Goal: Task Accomplishment & Management: Manage account settings

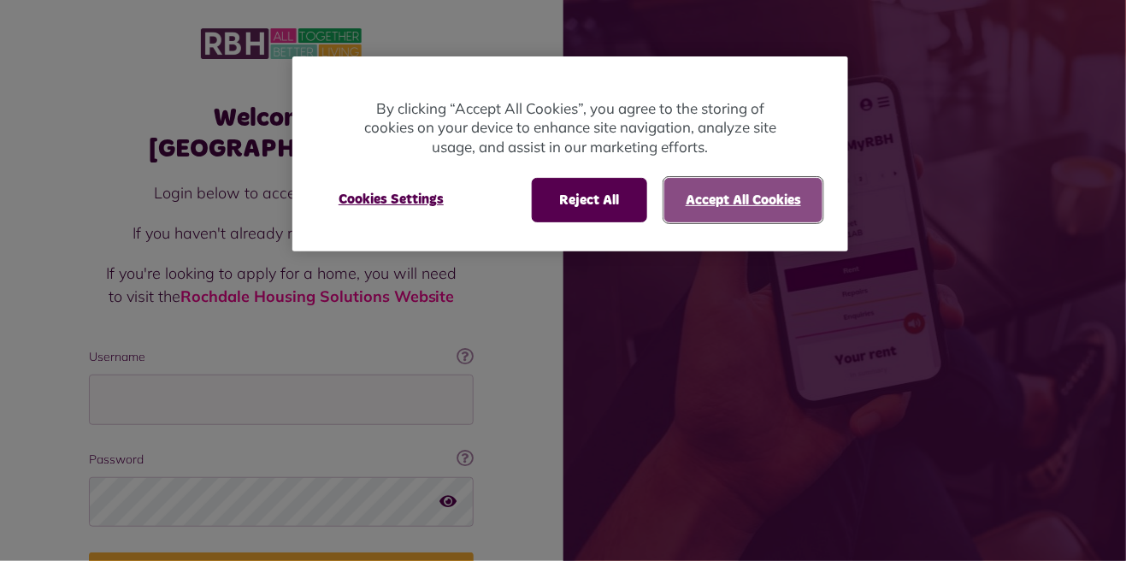
click at [756, 204] on button "Accept All Cookies" at bounding box center [743, 200] width 158 height 44
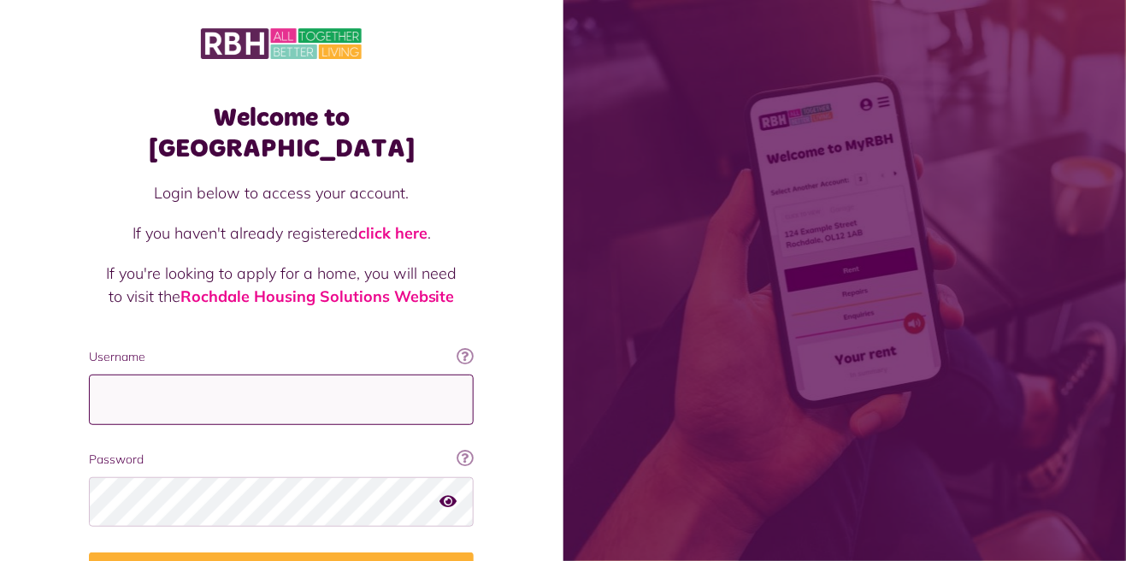
click at [320, 375] on input "Username" at bounding box center [281, 400] width 385 height 50
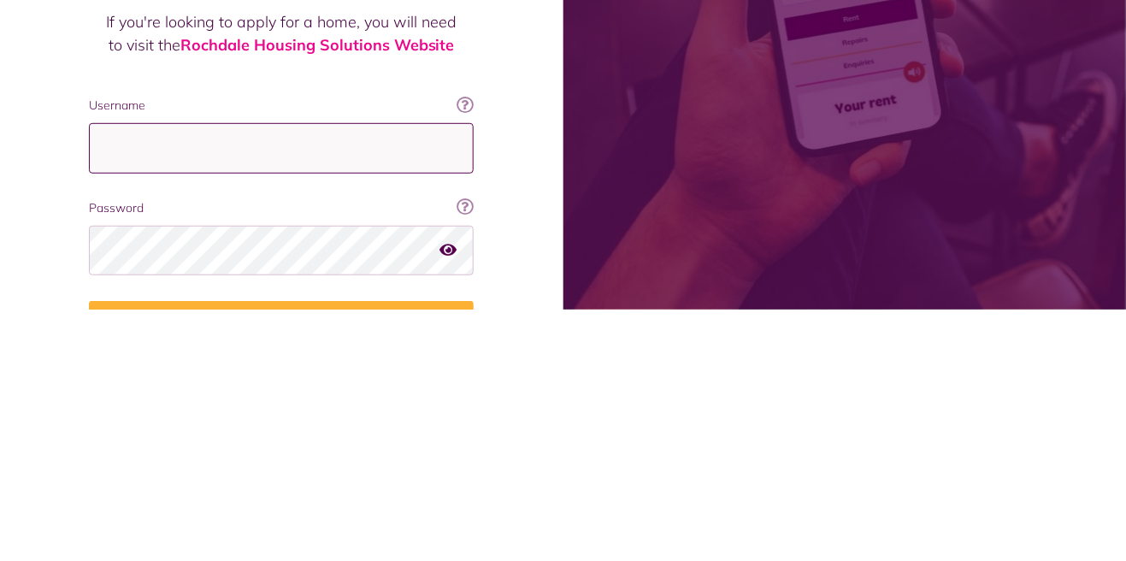
type input "*"
type input "**********"
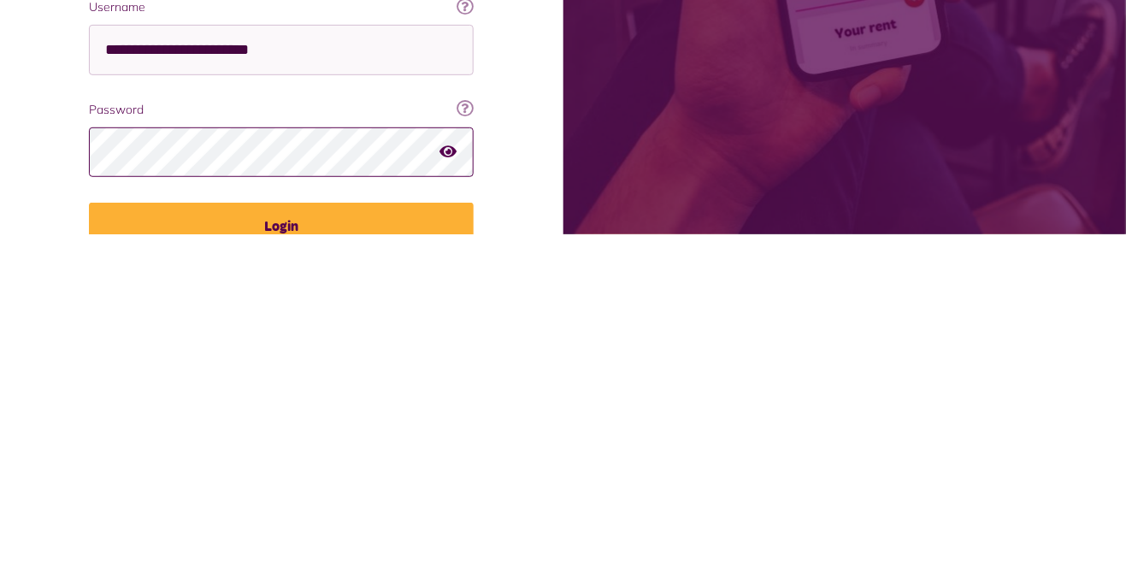
scroll to position [27, 0]
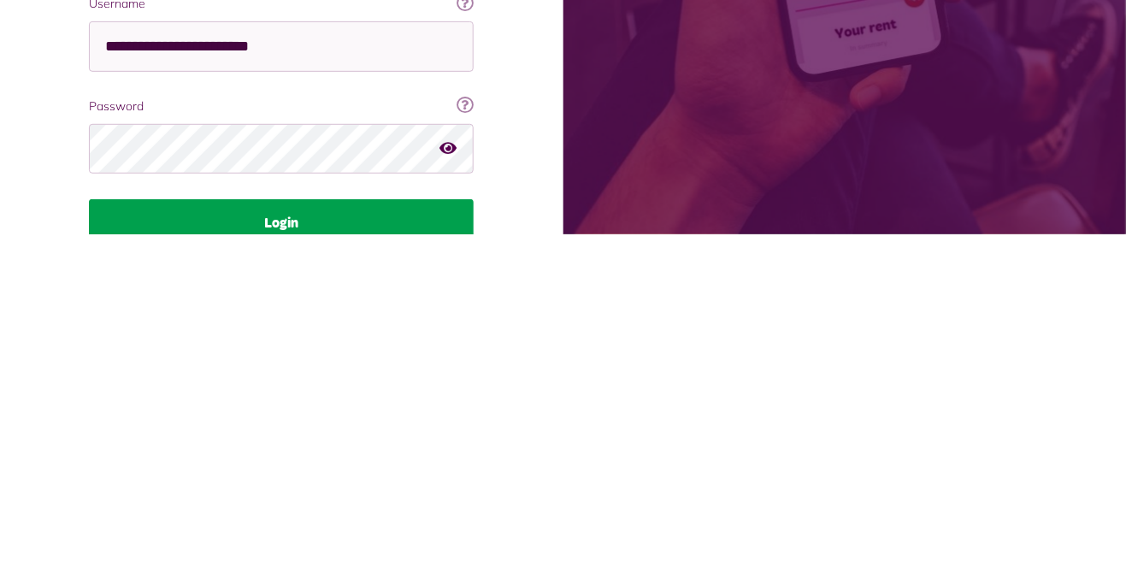
click at [380, 526] on button "Login" at bounding box center [281, 550] width 385 height 48
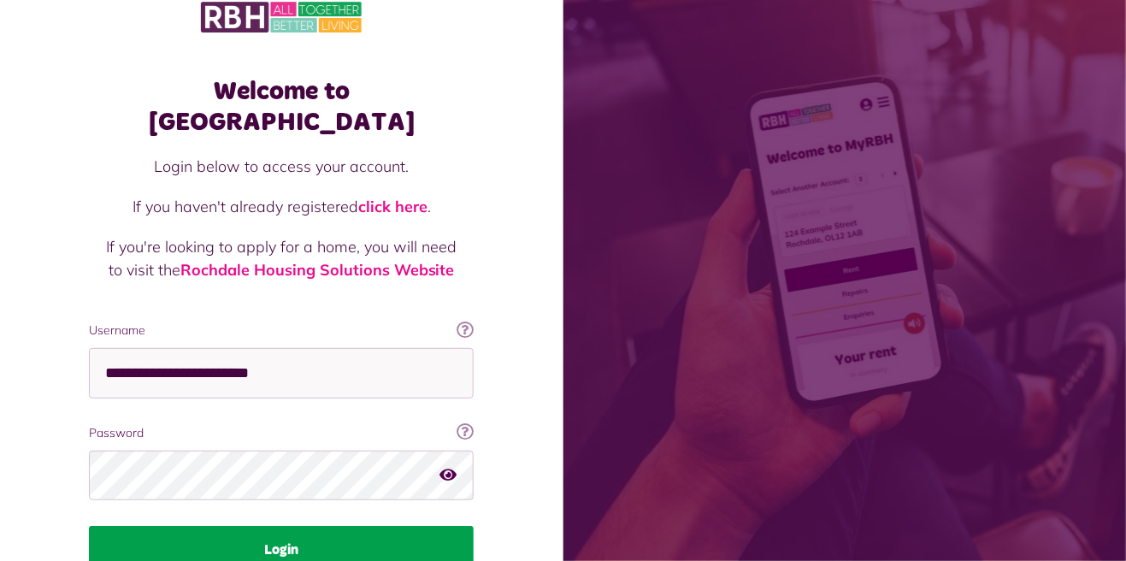
click at [322, 528] on button "Login" at bounding box center [281, 550] width 385 height 48
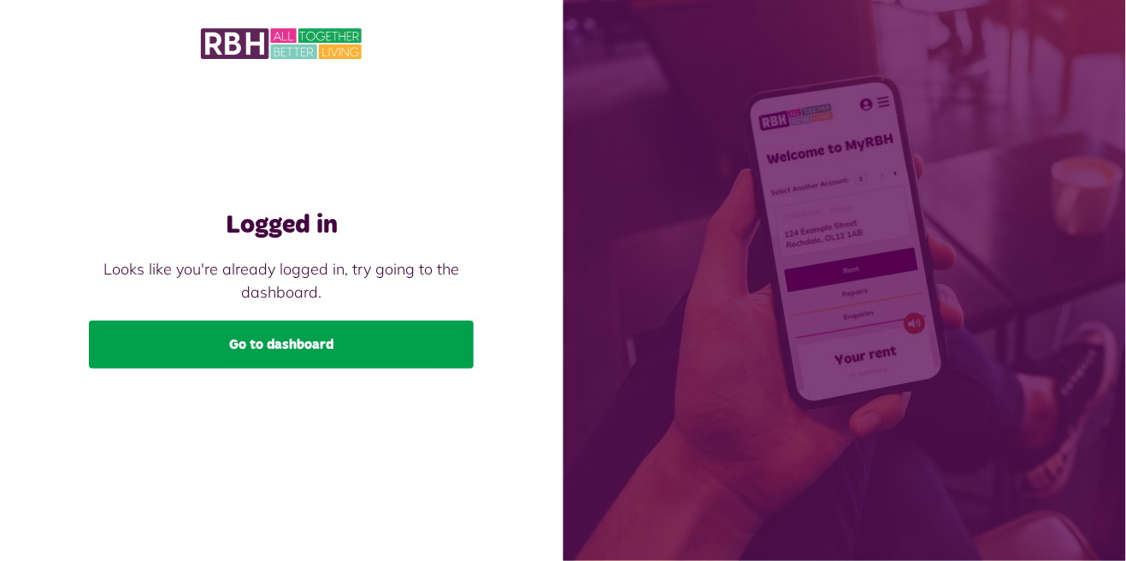
click at [340, 369] on link "Go to dashboard" at bounding box center [281, 345] width 385 height 48
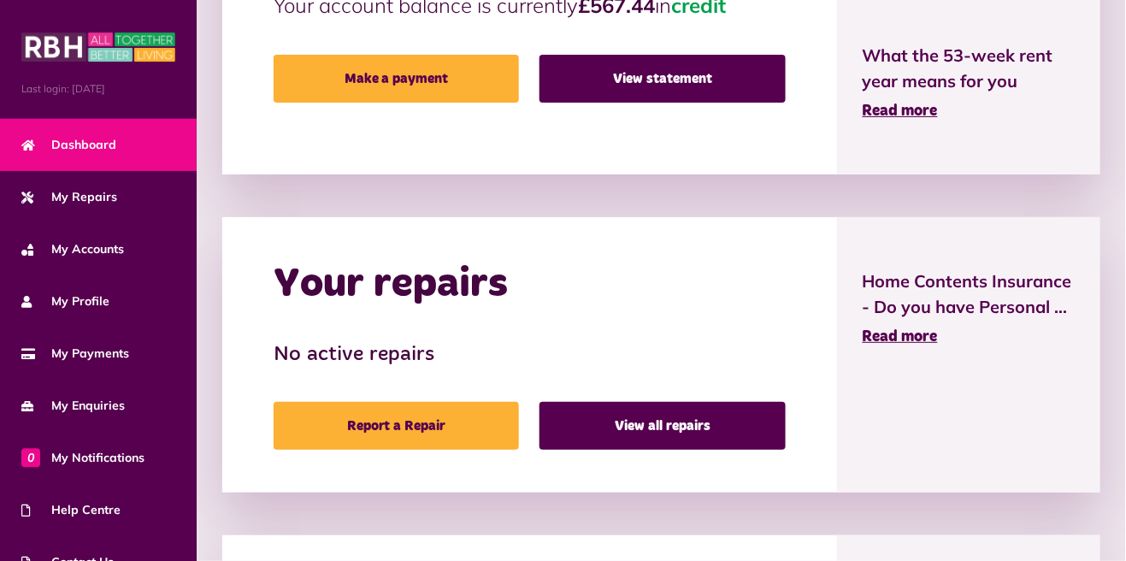
scroll to position [50, 0]
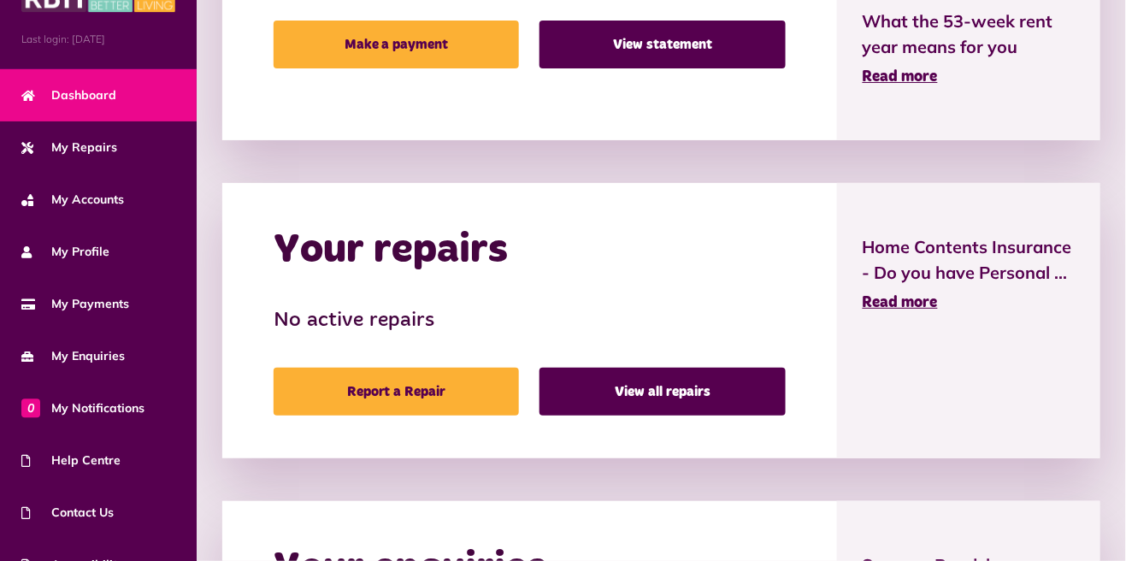
scroll to position [636, 0]
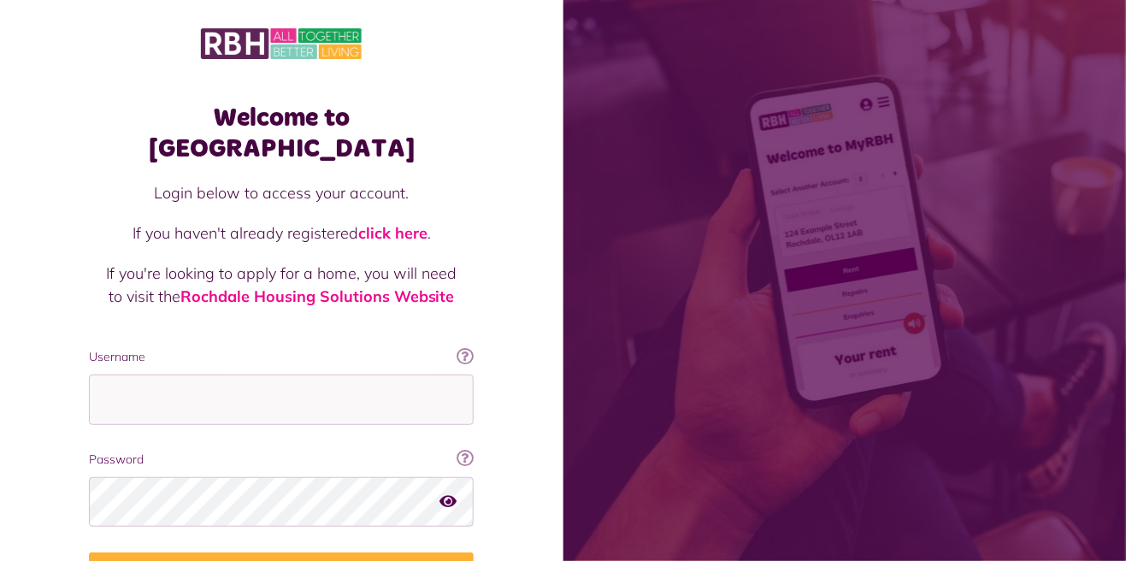
scroll to position [95, 0]
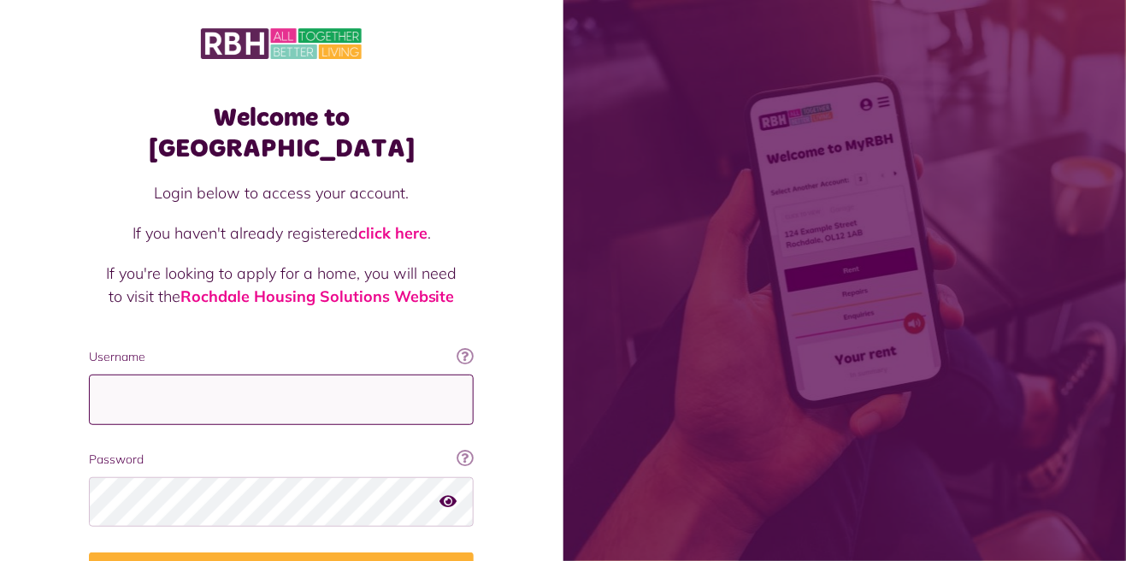
click at [214, 375] on input "Username" at bounding box center [281, 400] width 385 height 50
type input "**********"
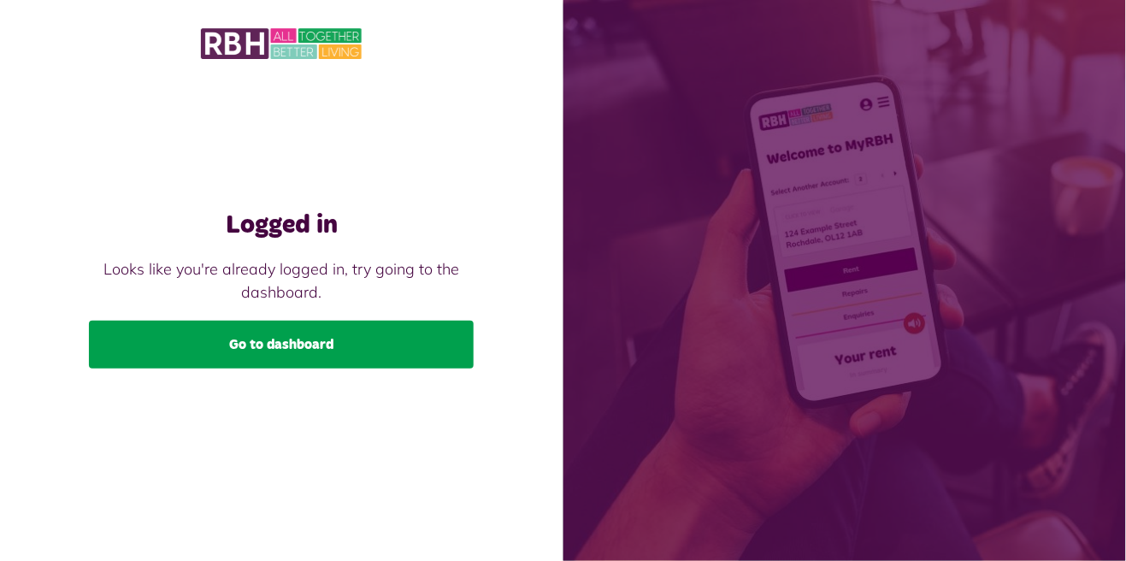
click at [313, 369] on link "Go to dashboard" at bounding box center [281, 345] width 385 height 48
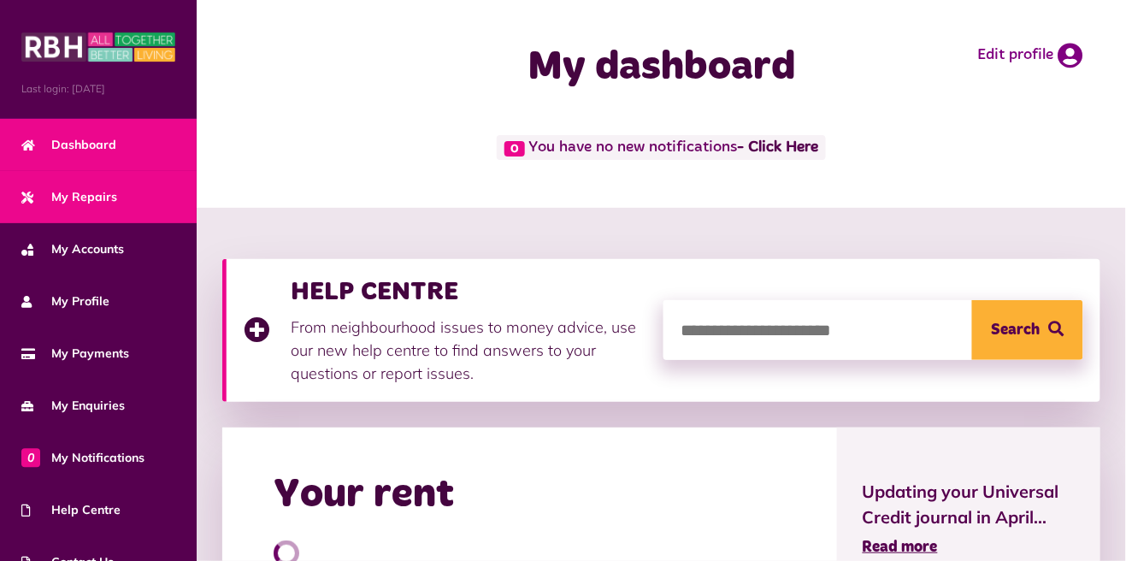
click at [119, 198] on link "My Repairs" at bounding box center [98, 197] width 197 height 52
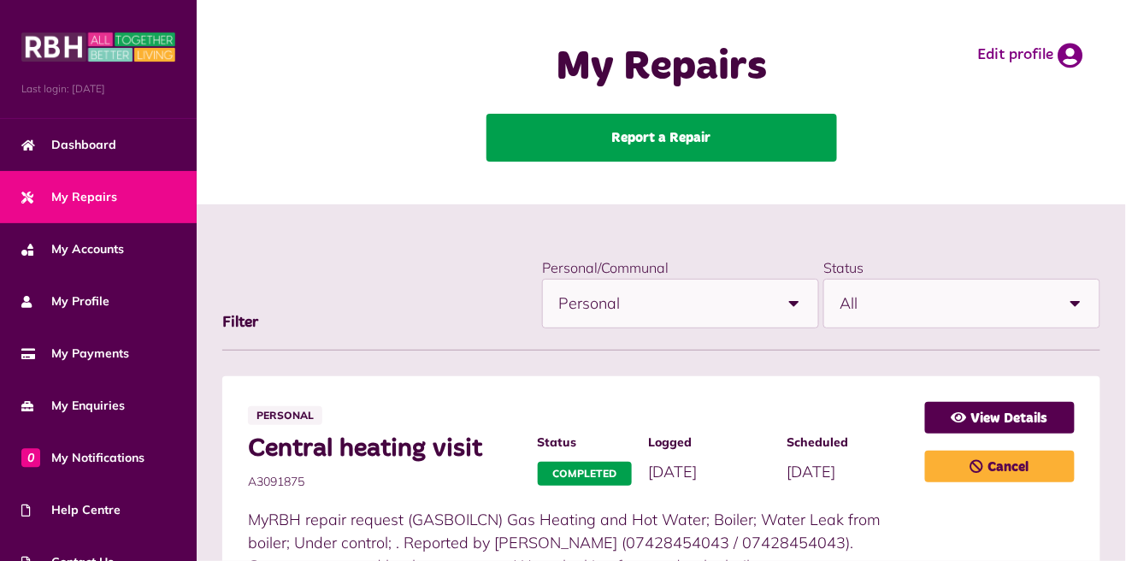
click at [670, 128] on link "Report a Repair" at bounding box center [662, 138] width 351 height 48
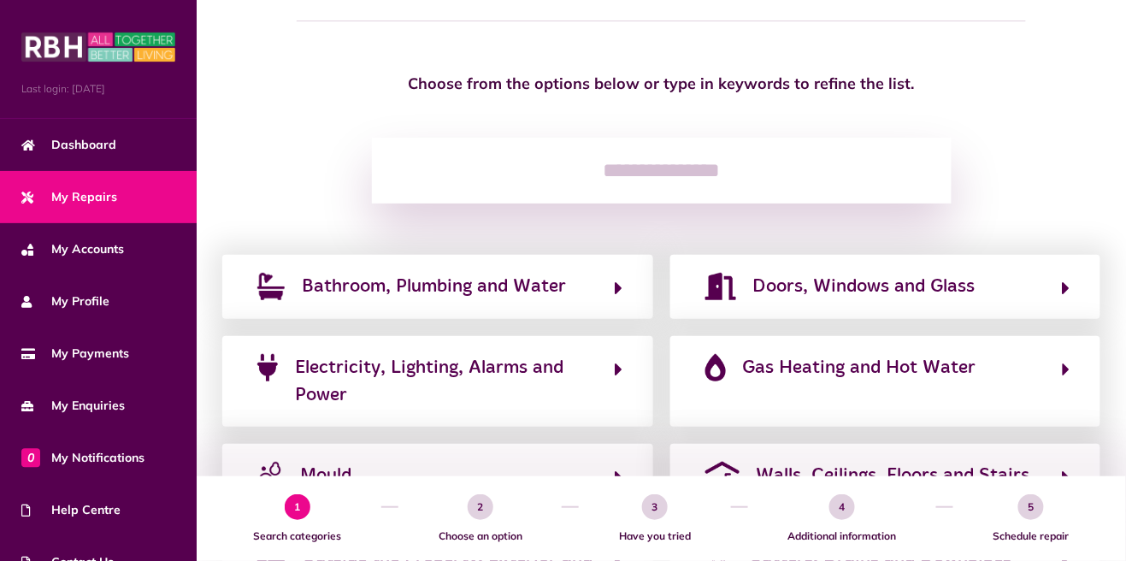
scroll to position [109, 0]
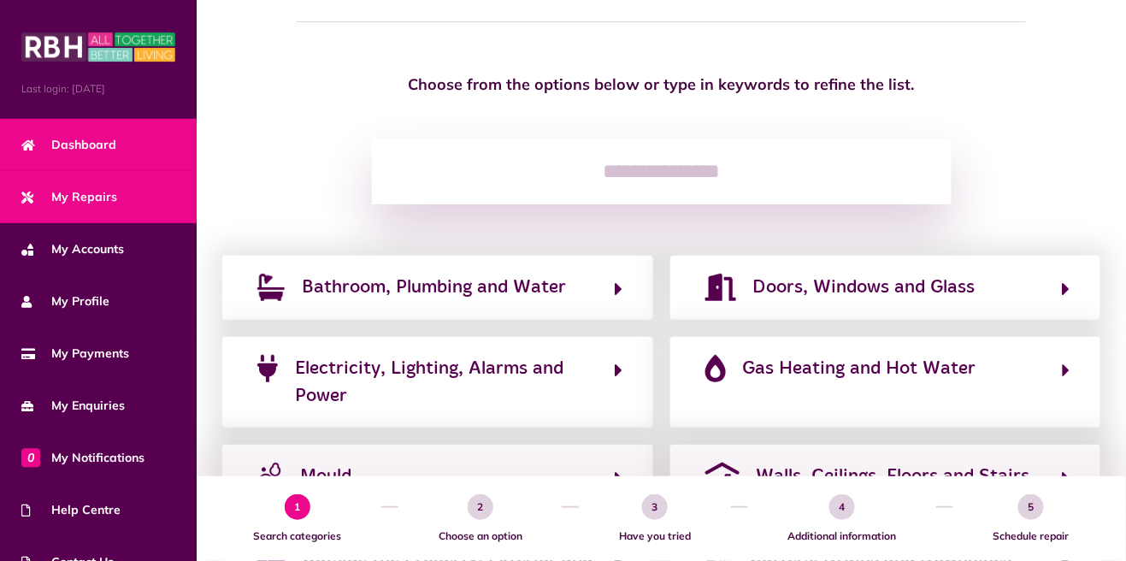
click at [103, 144] on span "Dashboard" at bounding box center [68, 145] width 95 height 18
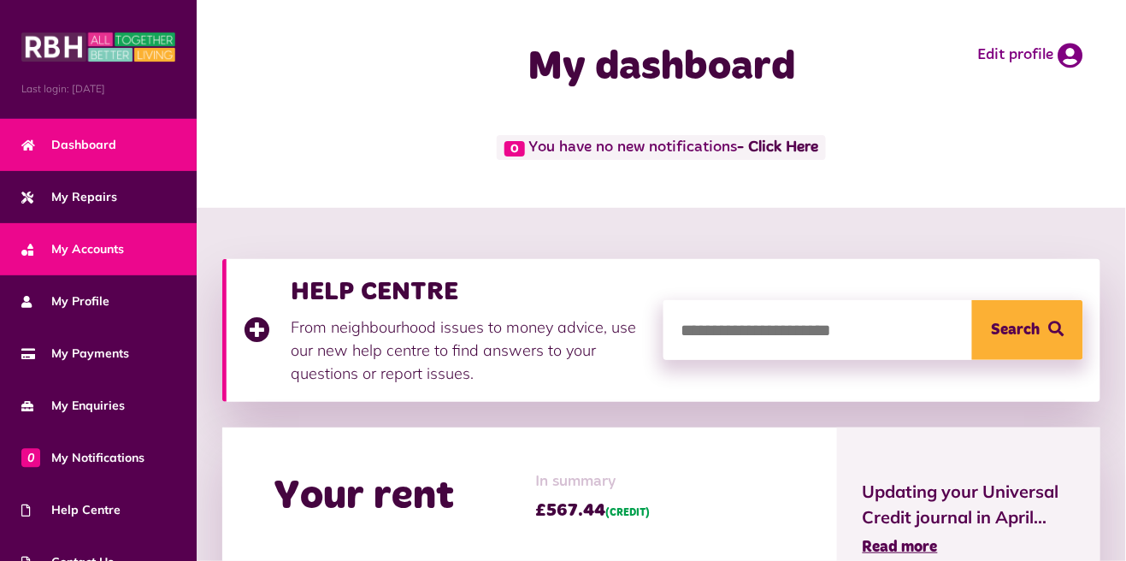
click at [89, 266] on link "My Accounts" at bounding box center [98, 249] width 197 height 52
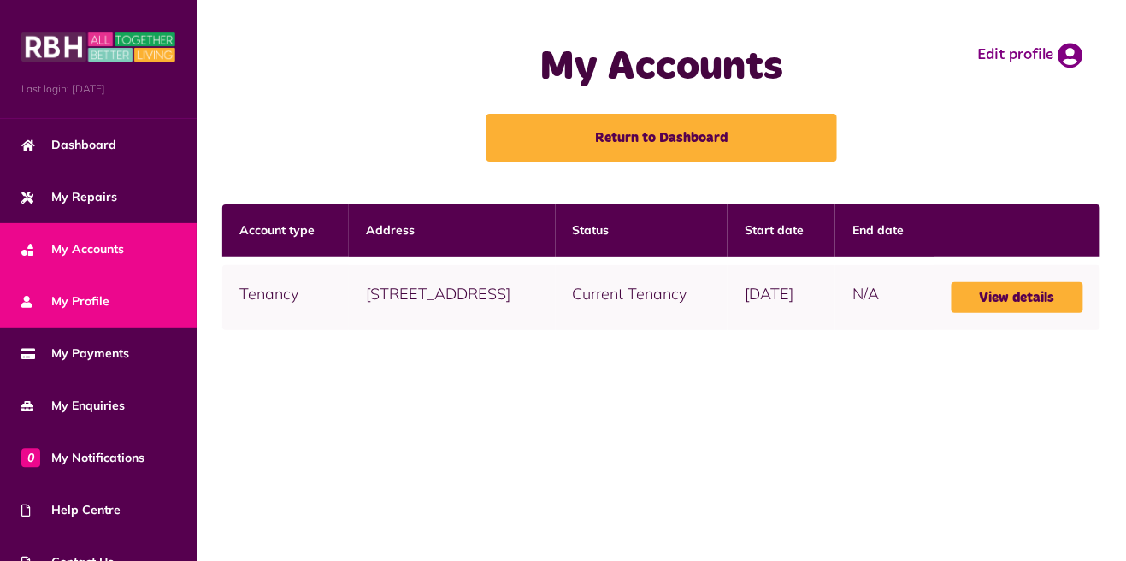
click at [93, 310] on span "My Profile" at bounding box center [65, 301] width 88 height 18
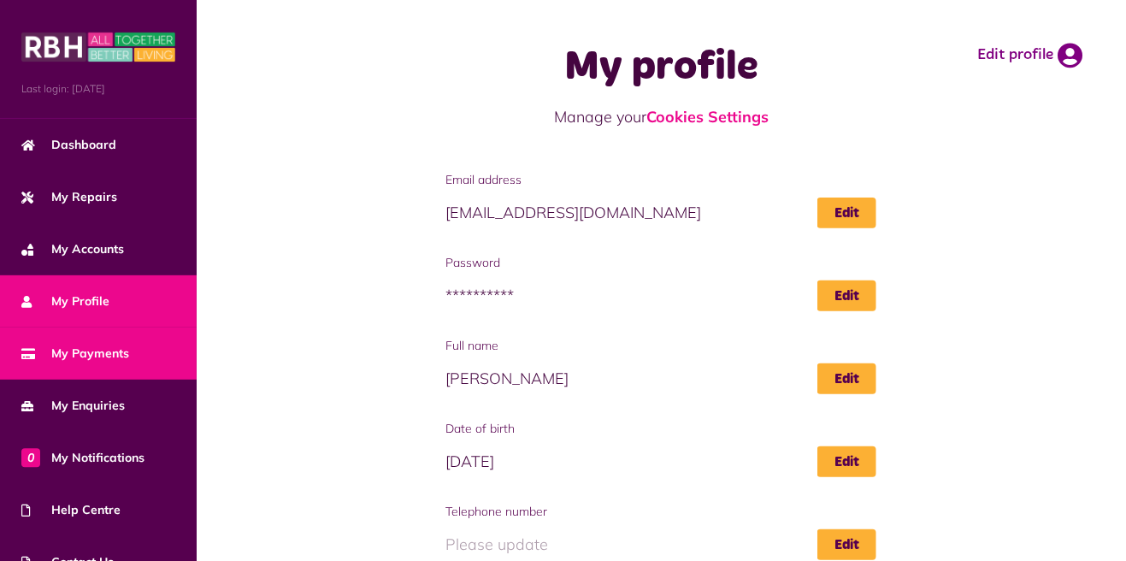
click at [115, 363] on link "My Payments" at bounding box center [98, 354] width 197 height 52
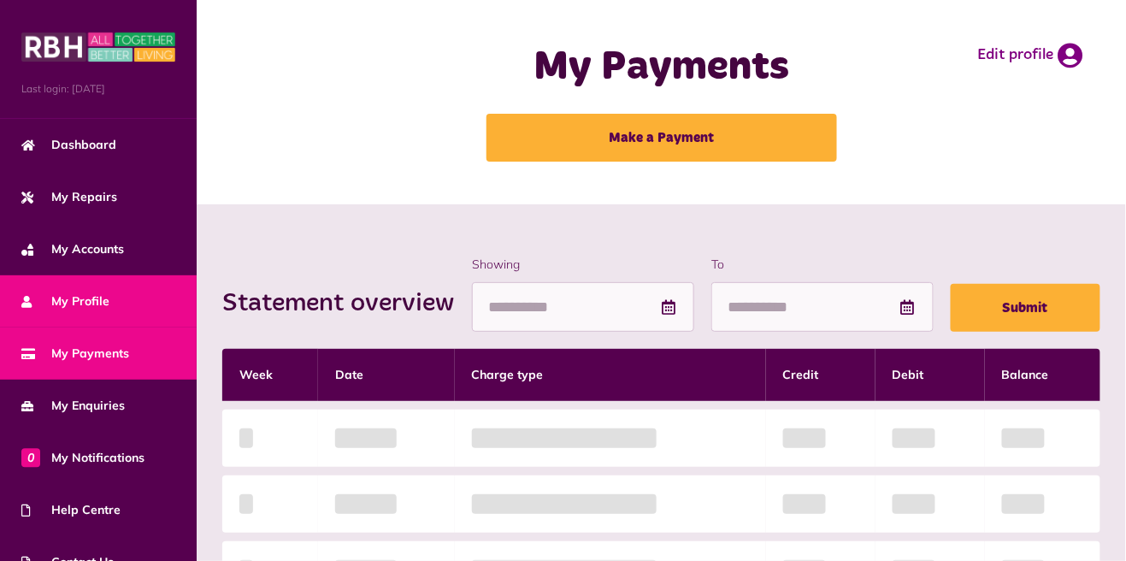
click at [103, 296] on span "My Profile" at bounding box center [65, 301] width 88 height 18
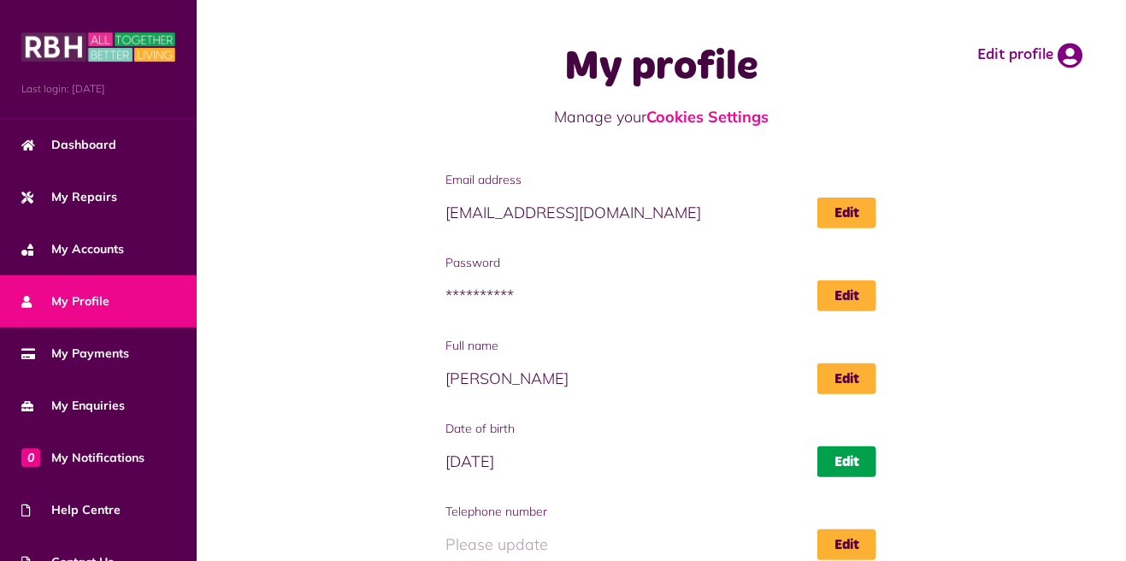
click at [860, 458] on link "Edit" at bounding box center [847, 461] width 59 height 31
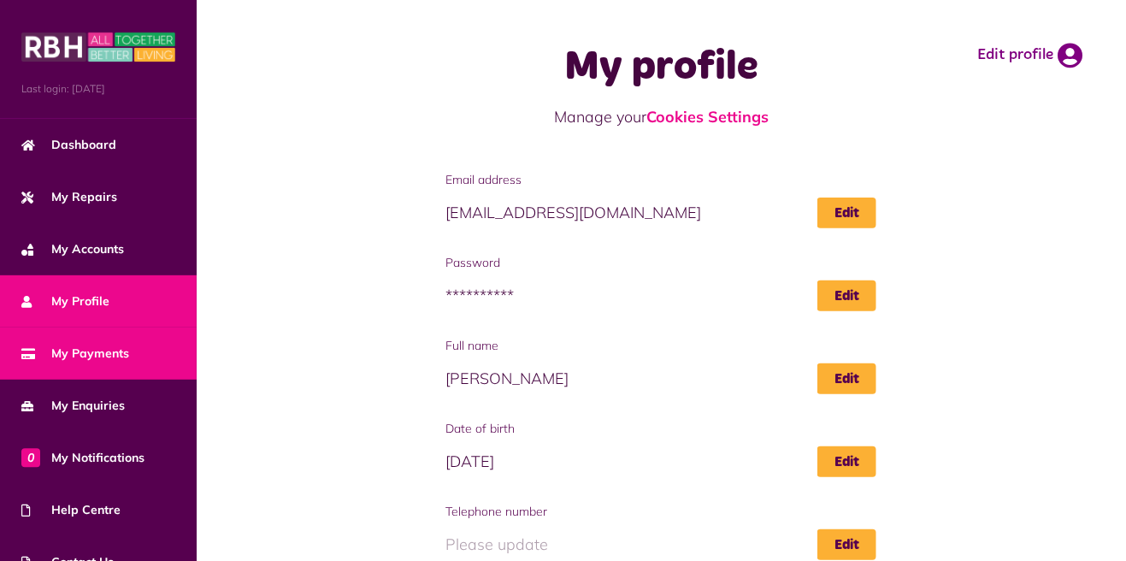
click at [101, 360] on span "My Payments" at bounding box center [75, 354] width 108 height 18
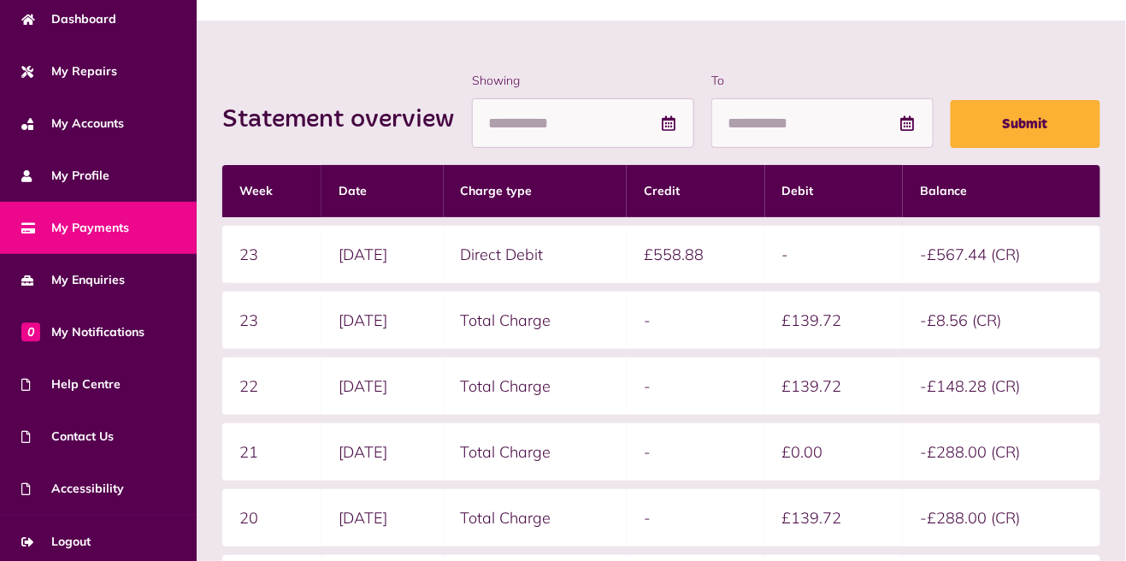
scroll to position [132, 0]
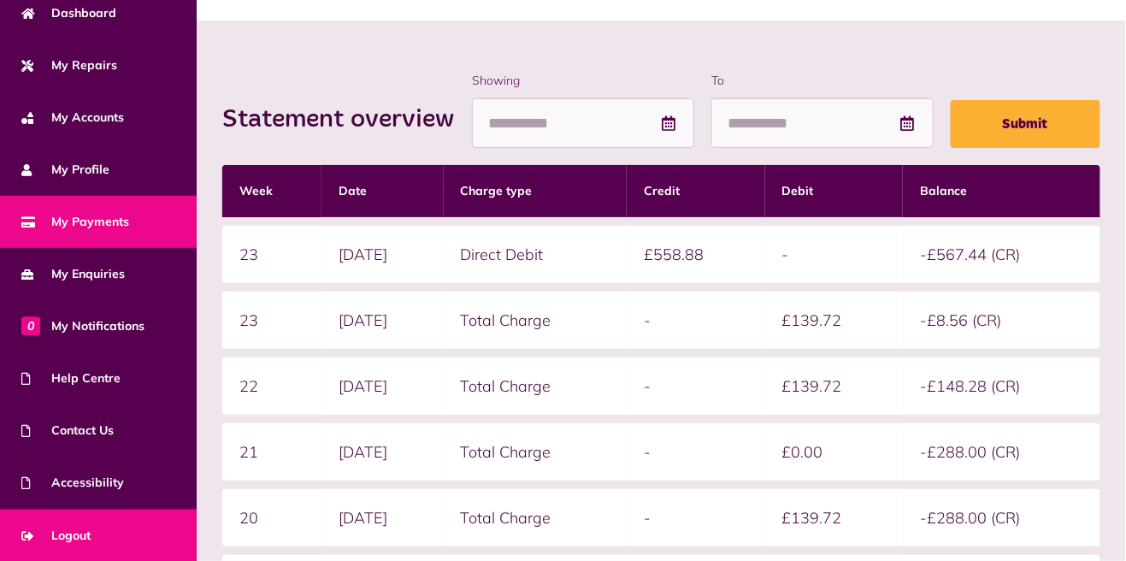
click at [88, 542] on span "Logout" at bounding box center [55, 536] width 69 height 18
